Goal: Task Accomplishment & Management: Manage account settings

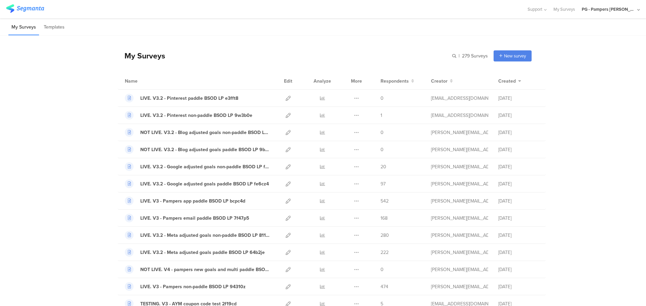
click at [639, 7] on icon at bounding box center [638, 9] width 3 height 5
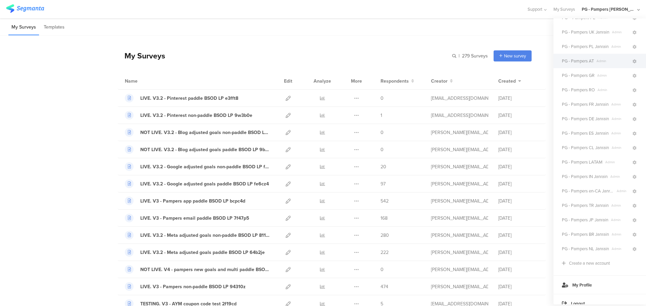
scroll to position [97, 0]
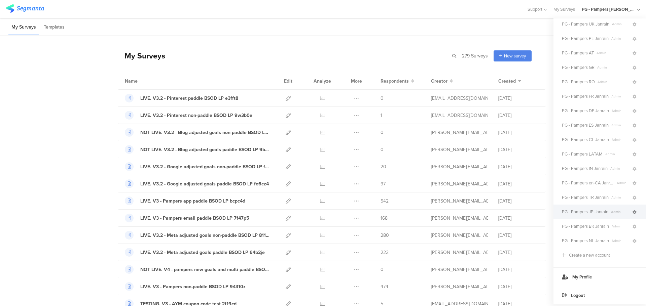
click at [633, 211] on icon at bounding box center [635, 213] width 4 height 4
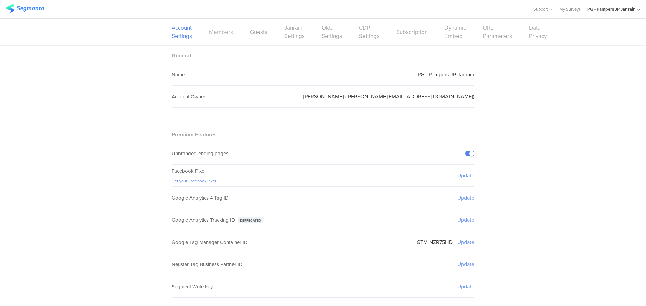
click at [211, 33] on link "Members" at bounding box center [221, 32] width 24 height 8
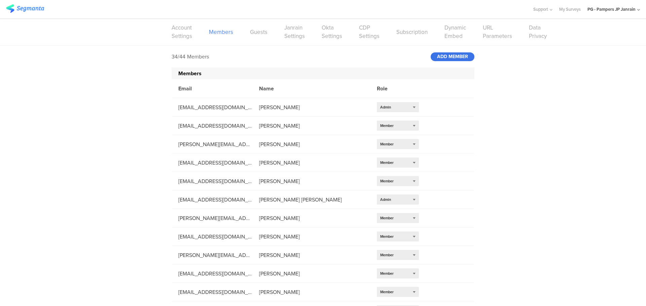
click at [441, 53] on div "ADD MEMBER" at bounding box center [453, 56] width 44 height 9
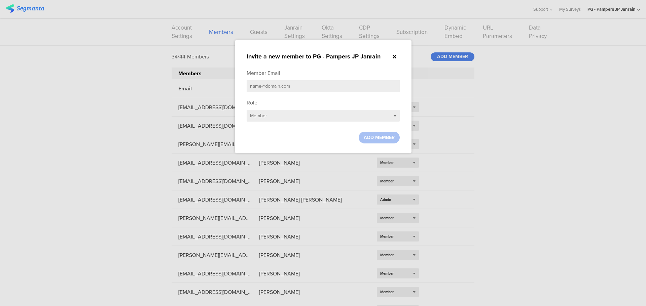
click at [295, 85] on input "text" at bounding box center [323, 86] width 153 height 12
paste input "[EMAIL_ADDRESS][DOMAIN_NAME]"
type input "[EMAIL_ADDRESS][DOMAIN_NAME]"
click at [284, 118] on div "Select role... Member" at bounding box center [323, 116] width 153 height 12
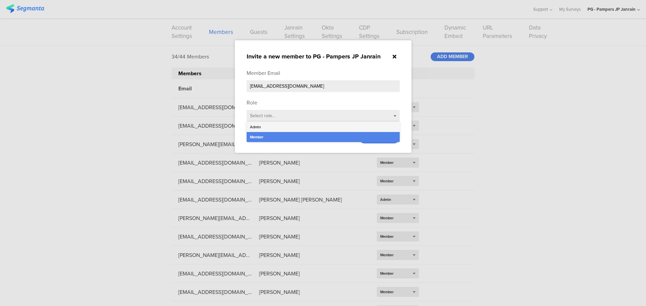
click at [282, 131] on div "Admin" at bounding box center [323, 127] width 153 height 10
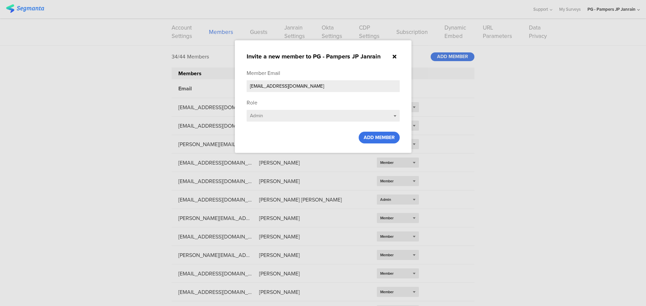
click at [385, 139] on span "ADD MEMBER" at bounding box center [379, 137] width 31 height 7
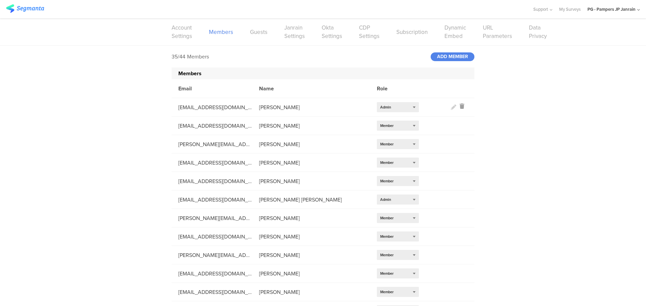
scroll to position [439, 0]
